Goal: Information Seeking & Learning: Compare options

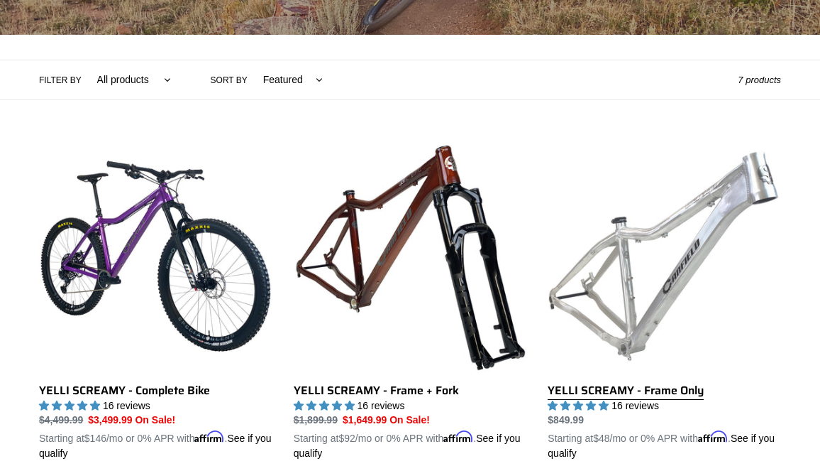
click at [644, 260] on link "YELLI SCREAMY - Frame Only" at bounding box center [664, 299] width 233 height 321
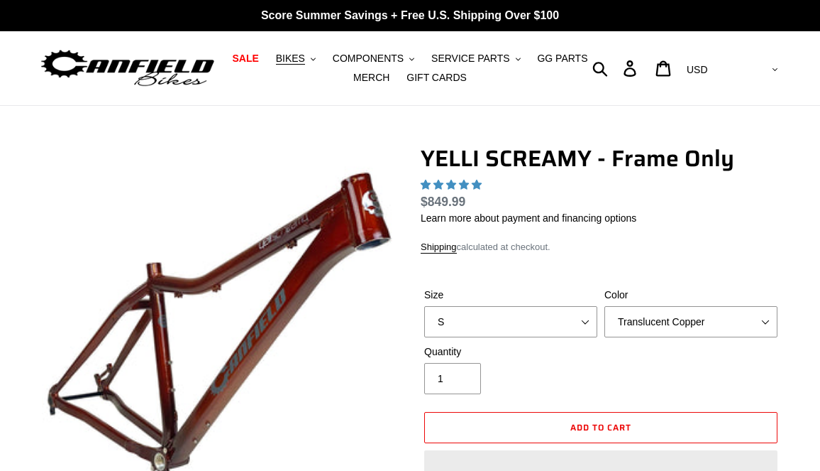
select select "highest-rating"
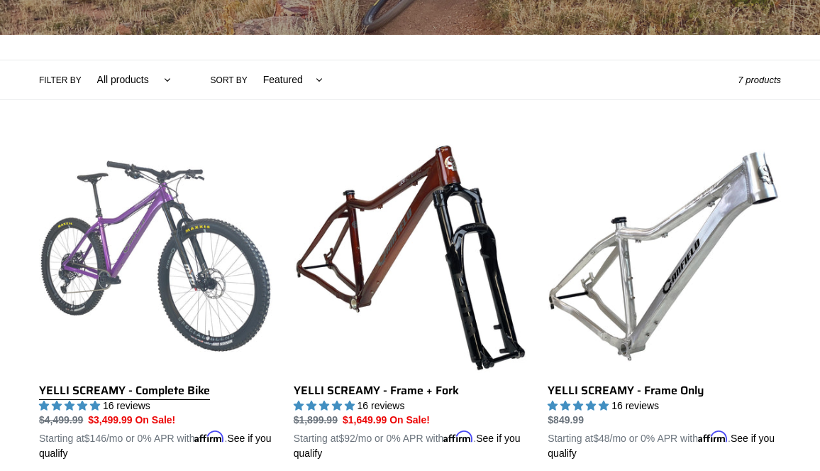
click at [229, 274] on link "YELLI SCREAMY - Complete Bike" at bounding box center [155, 299] width 233 height 321
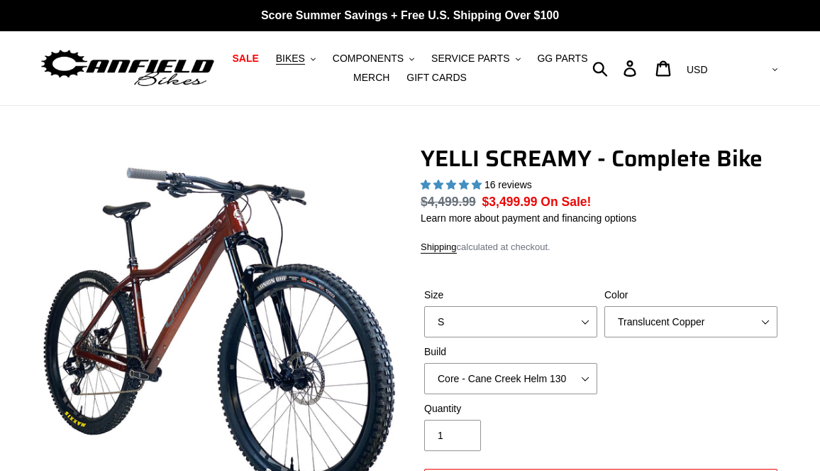
select select "highest-rating"
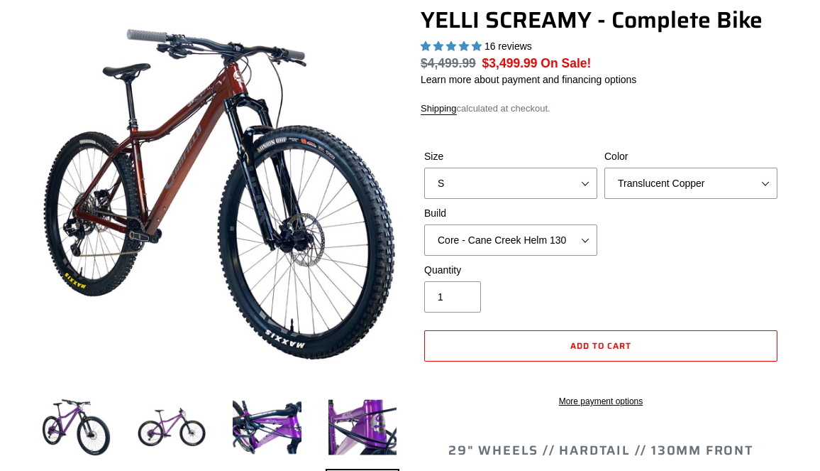
scroll to position [142, 0]
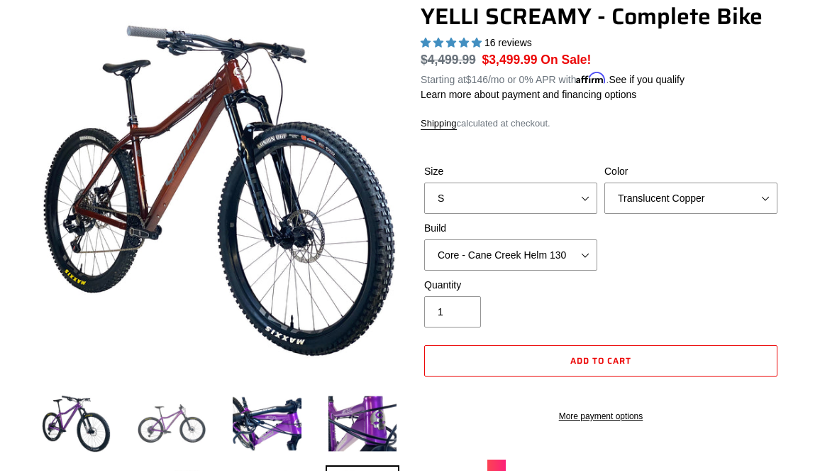
click at [174, 417] on img at bounding box center [172, 423] width 75 height 75
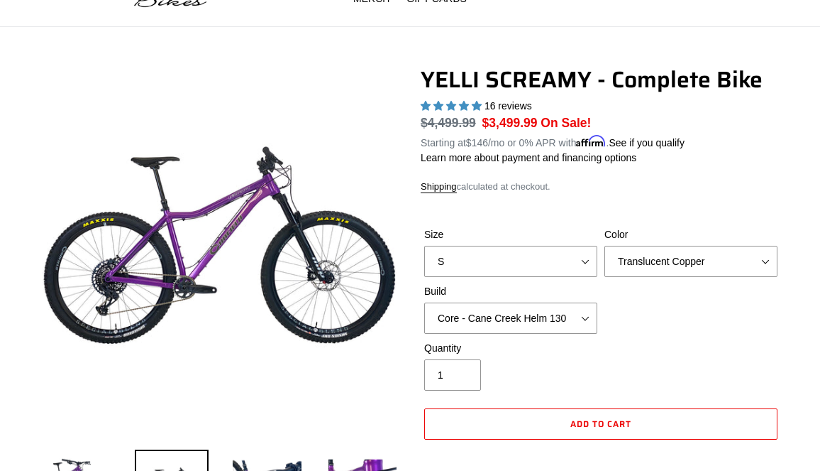
scroll to position [71, 0]
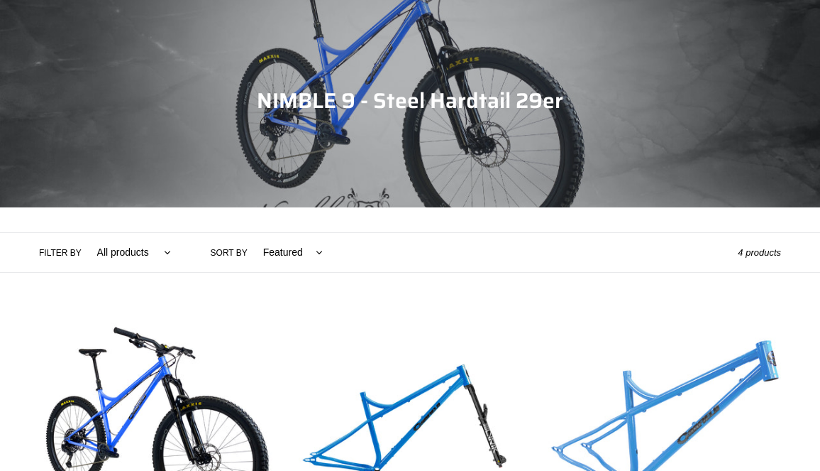
scroll to position [284, 0]
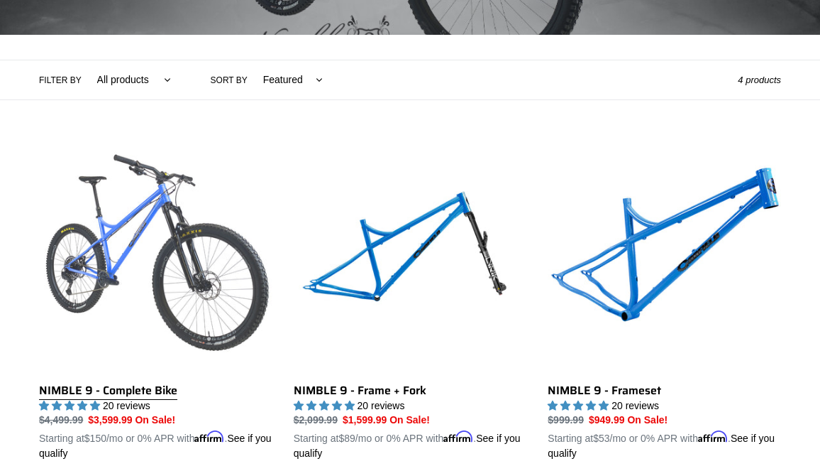
click at [194, 290] on link "NIMBLE 9 - Complete Bike" at bounding box center [155, 299] width 233 height 321
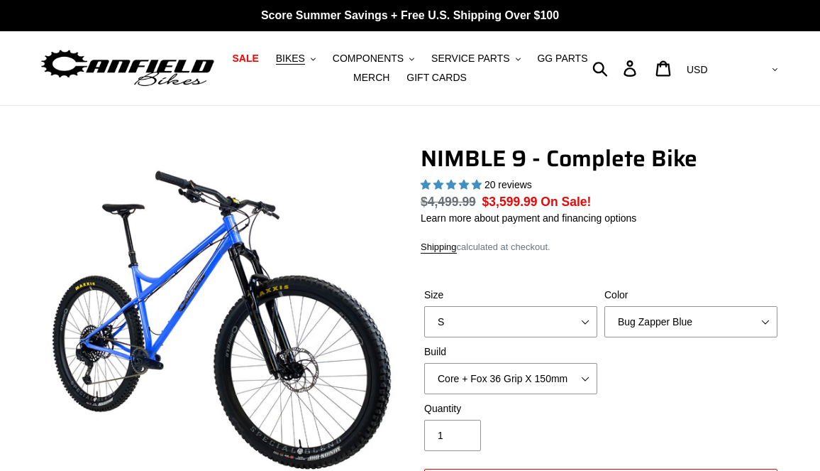
select select "highest-rating"
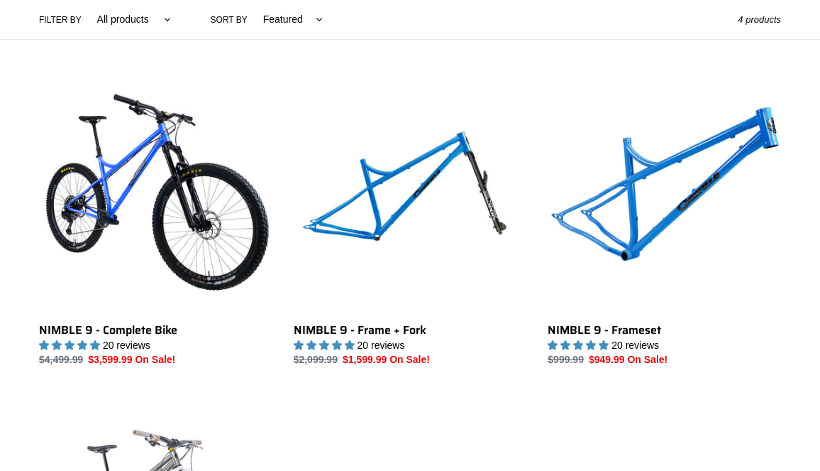
scroll to position [355, 0]
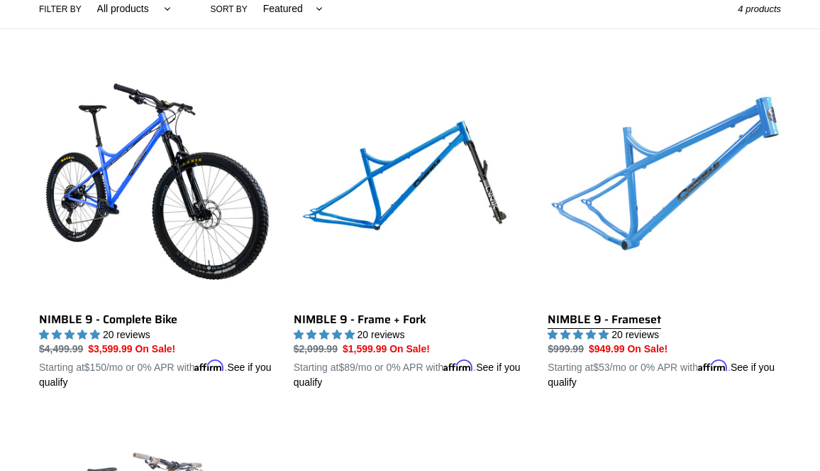
click at [664, 212] on link "NIMBLE 9 - Frameset" at bounding box center [664, 228] width 233 height 321
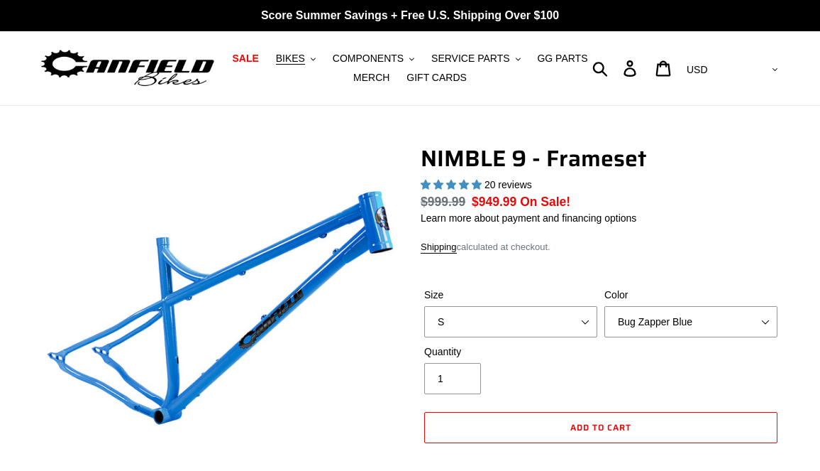
select select "highest-rating"
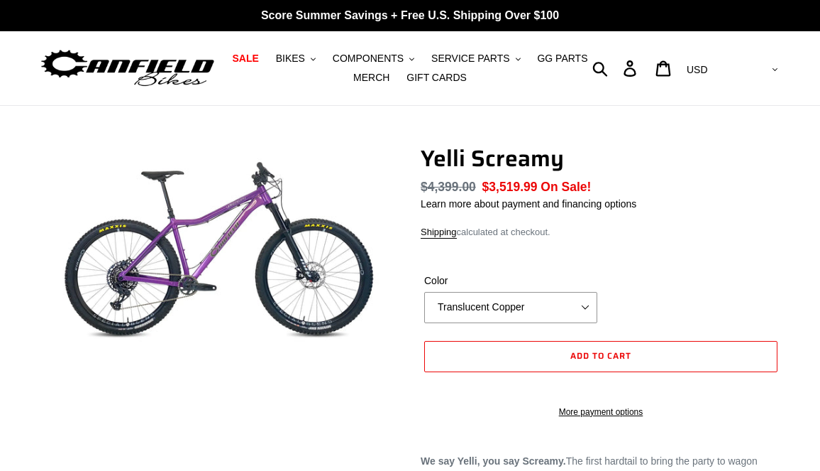
select select "highest-rating"
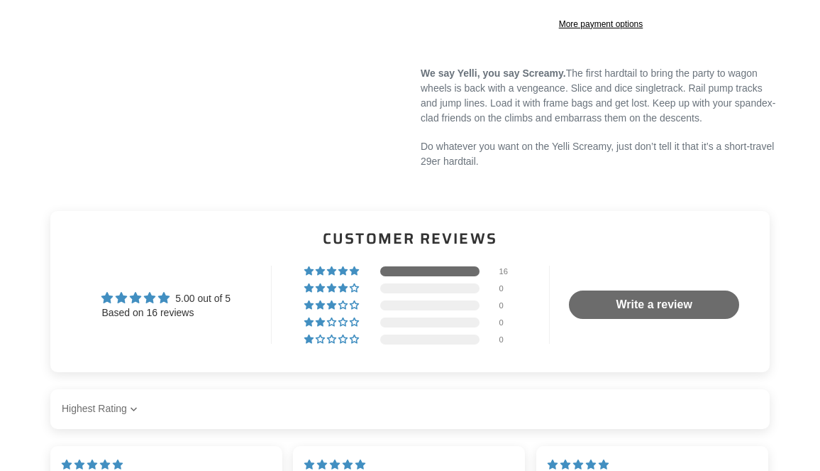
scroll to position [639, 0]
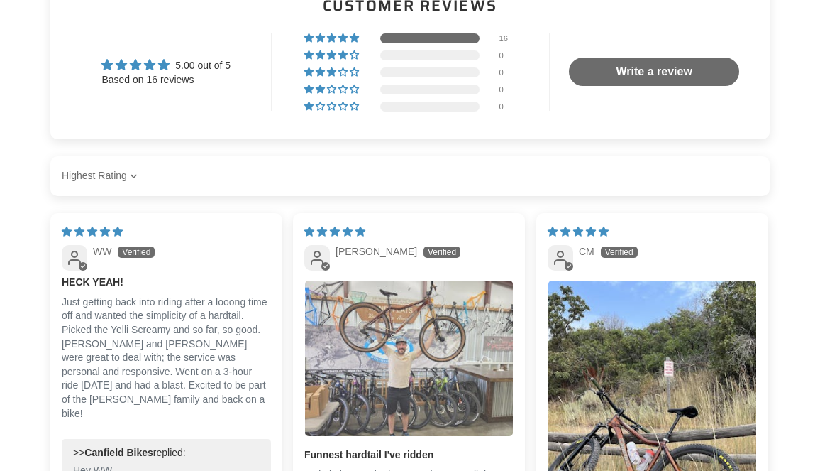
click at [431, 375] on img "Link to user picture 1" at bounding box center [409, 357] width 208 height 155
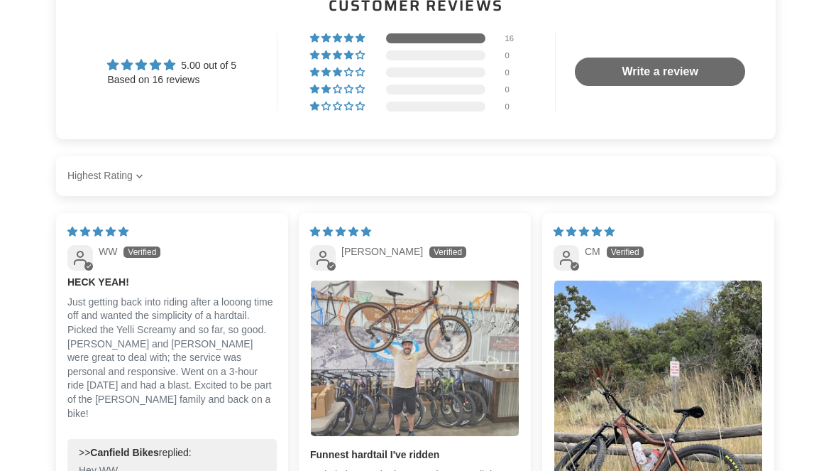
scroll to position [0, 0]
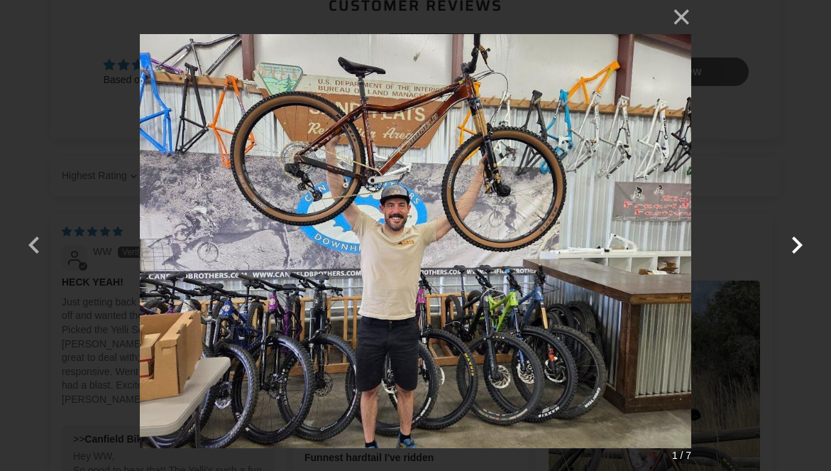
click at [791, 239] on button "button" at bounding box center [797, 236] width 34 height 34
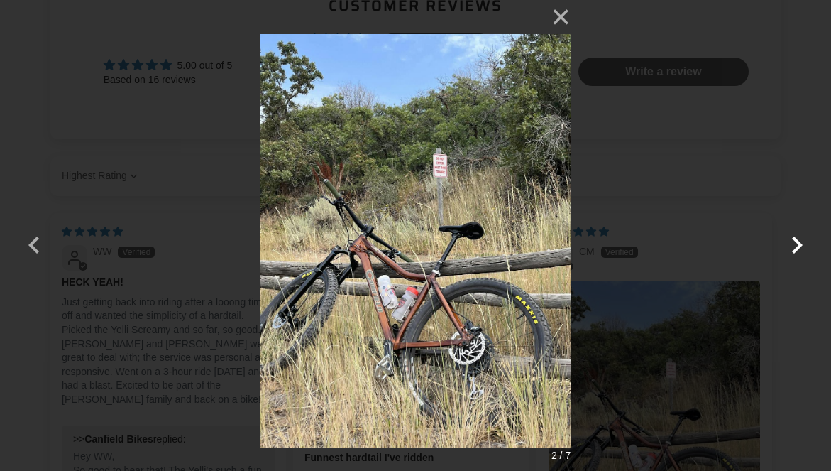
click at [791, 239] on button "button" at bounding box center [797, 236] width 34 height 34
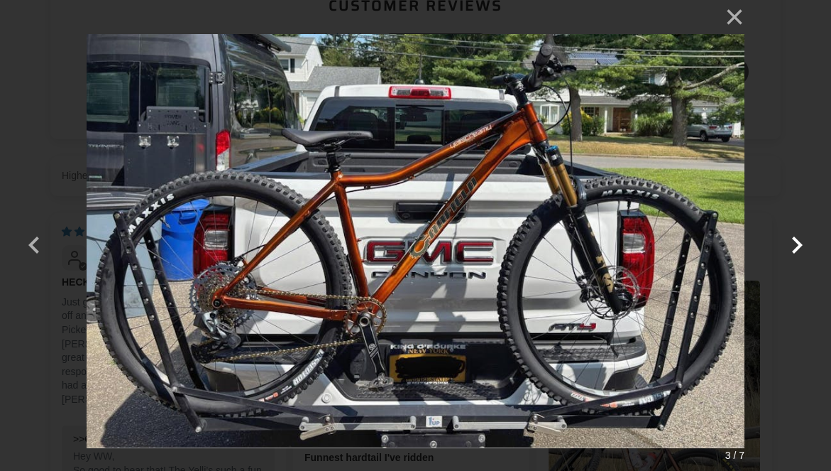
click at [791, 239] on button "button" at bounding box center [797, 236] width 34 height 34
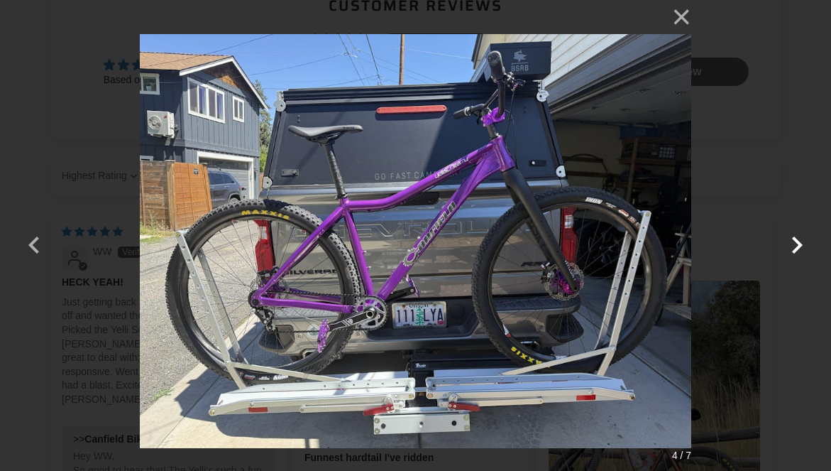
click at [791, 239] on button "button" at bounding box center [797, 236] width 34 height 34
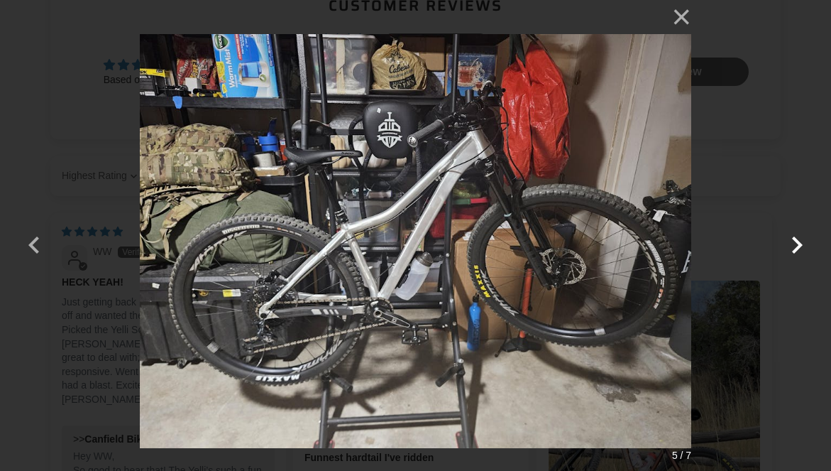
click at [791, 239] on button "button" at bounding box center [797, 236] width 34 height 34
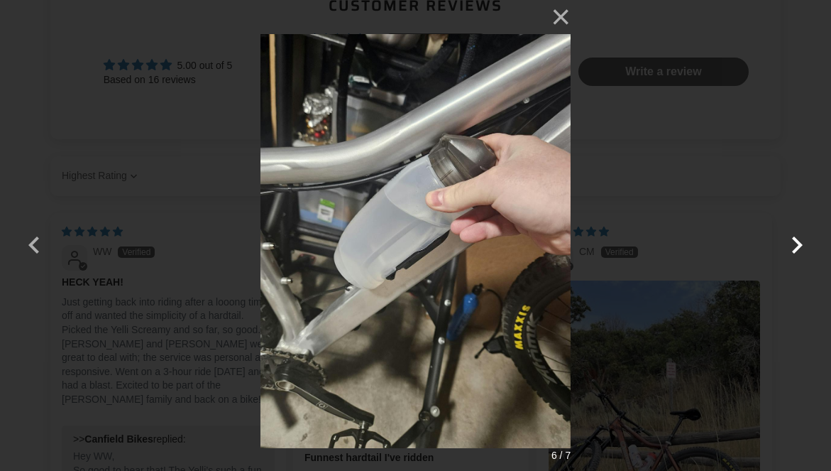
click at [791, 239] on button "button" at bounding box center [797, 236] width 34 height 34
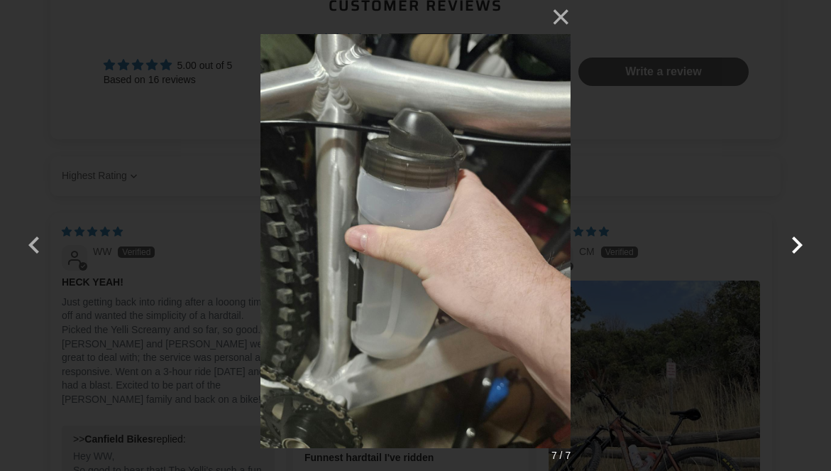
click at [791, 239] on button "button" at bounding box center [797, 236] width 34 height 34
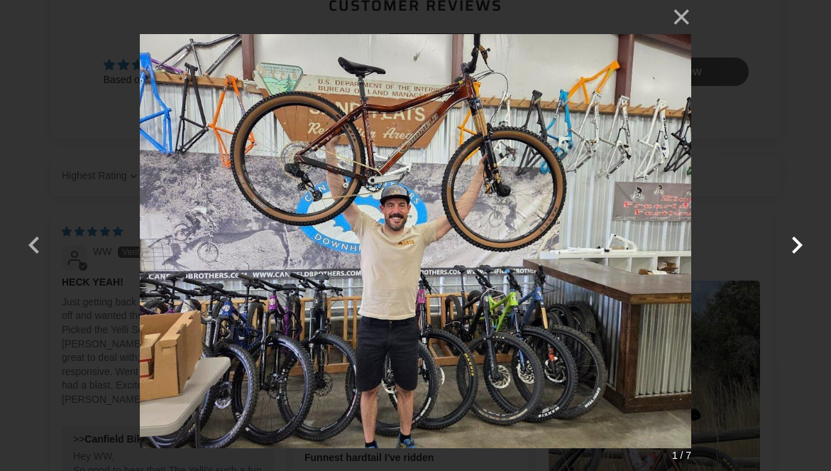
click at [791, 239] on button "button" at bounding box center [797, 236] width 34 height 34
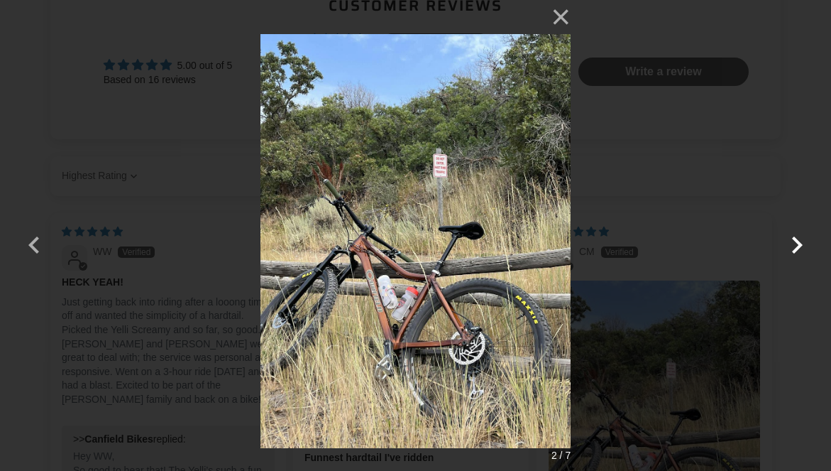
click at [791, 239] on button "button" at bounding box center [797, 236] width 34 height 34
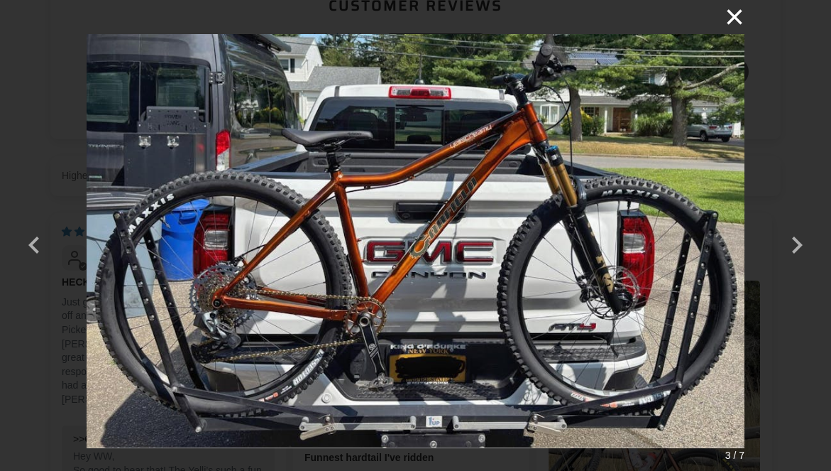
click at [742, 16] on button "×" at bounding box center [727, 17] width 34 height 34
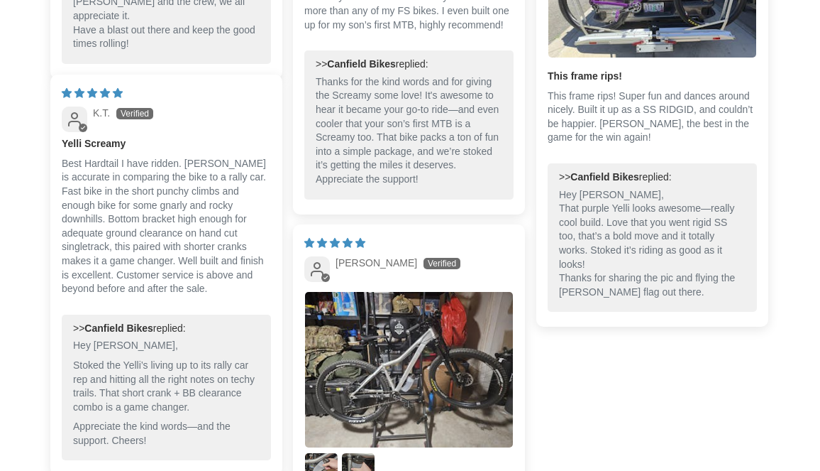
scroll to position [1419, 0]
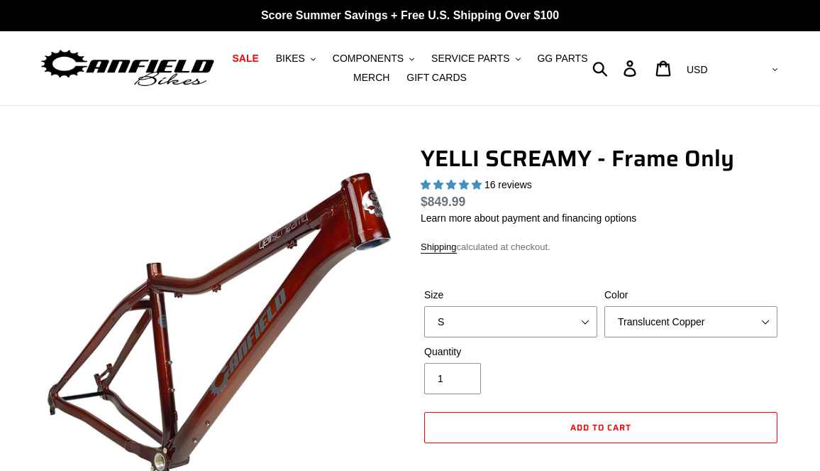
select select "highest-rating"
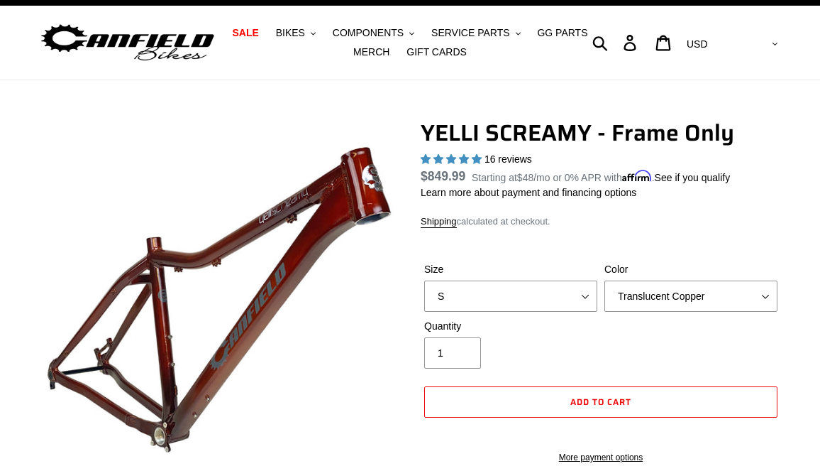
scroll to position [71, 0]
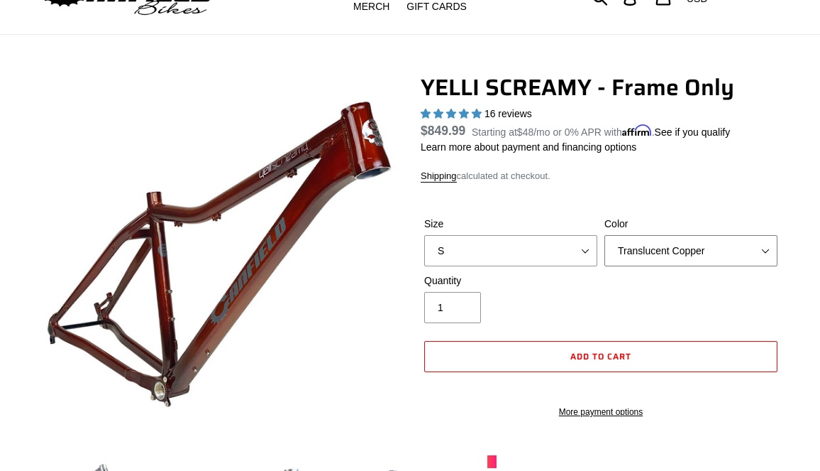
click at [771, 242] on select "Translucent Copper Purple Haze Raw" at bounding box center [691, 250] width 173 height 31
click at [605, 235] on select "Translucent Copper Purple Haze Raw" at bounding box center [691, 250] width 173 height 31
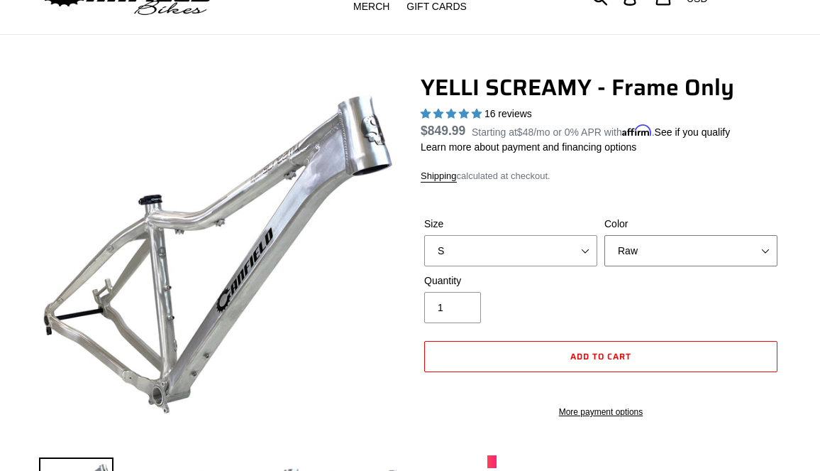
click at [722, 250] on select "Translucent Copper Purple Haze Raw" at bounding box center [691, 250] width 173 height 31
select select "Translucent Copper"
click at [605, 235] on select "Translucent Copper Purple Haze Raw" at bounding box center [691, 250] width 173 height 31
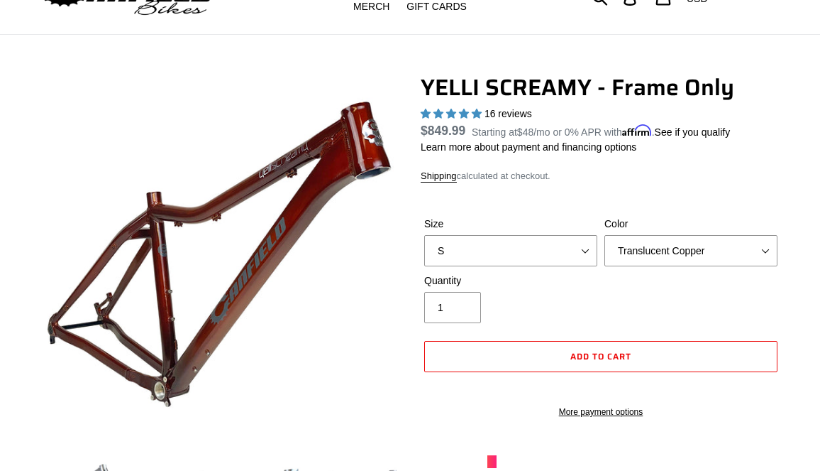
click at [738, 287] on div "Quantity 1" at bounding box center [601, 301] width 361 height 57
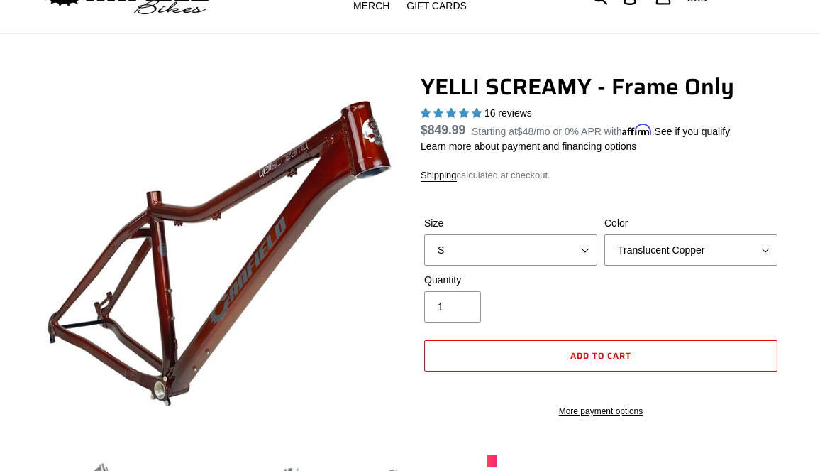
scroll to position [71, 0]
